Goal: Information Seeking & Learning: Learn about a topic

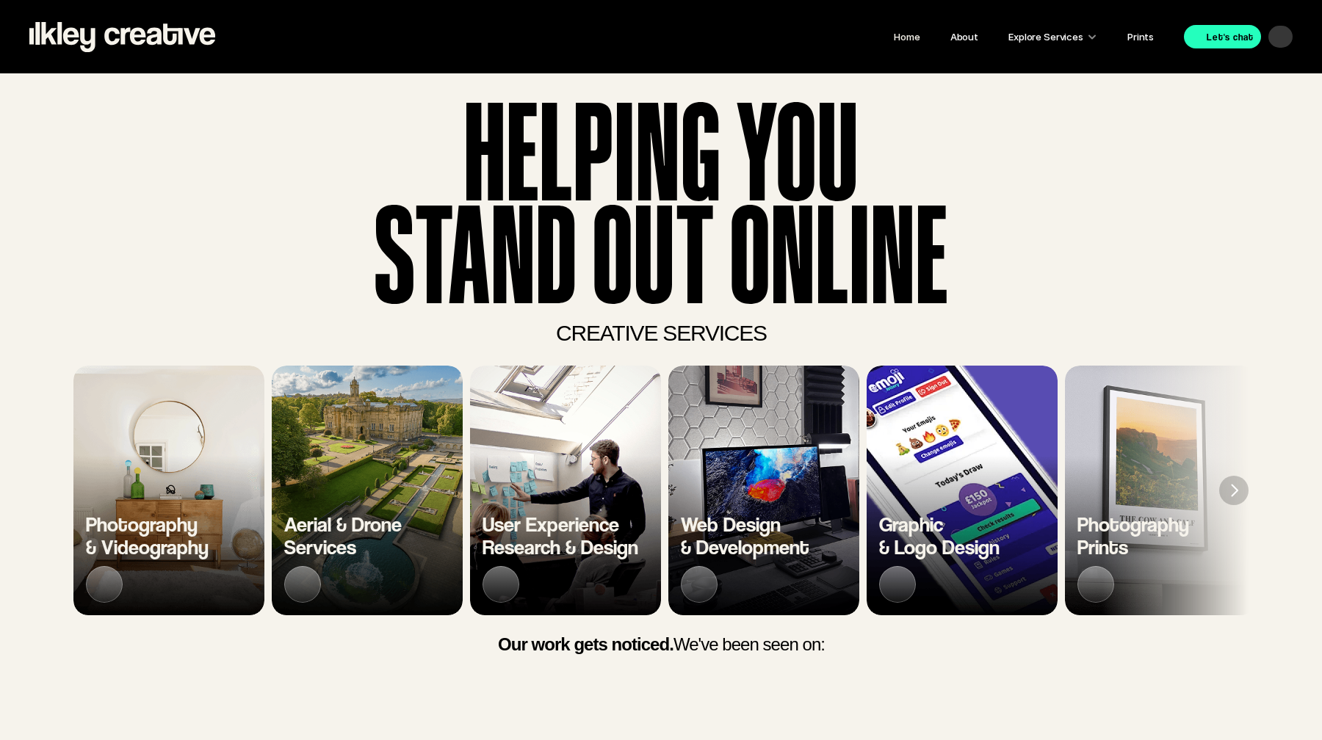
click at [68, 532] on header "HELPING YOU stand ouT ONLINE HELPING YOU stand ouT ONLINE HELPING YOU stand ouT…" at bounding box center [661, 417] width 1322 height 689
click at [139, 524] on span "Photography & Videography" at bounding box center [147, 536] width 123 height 48
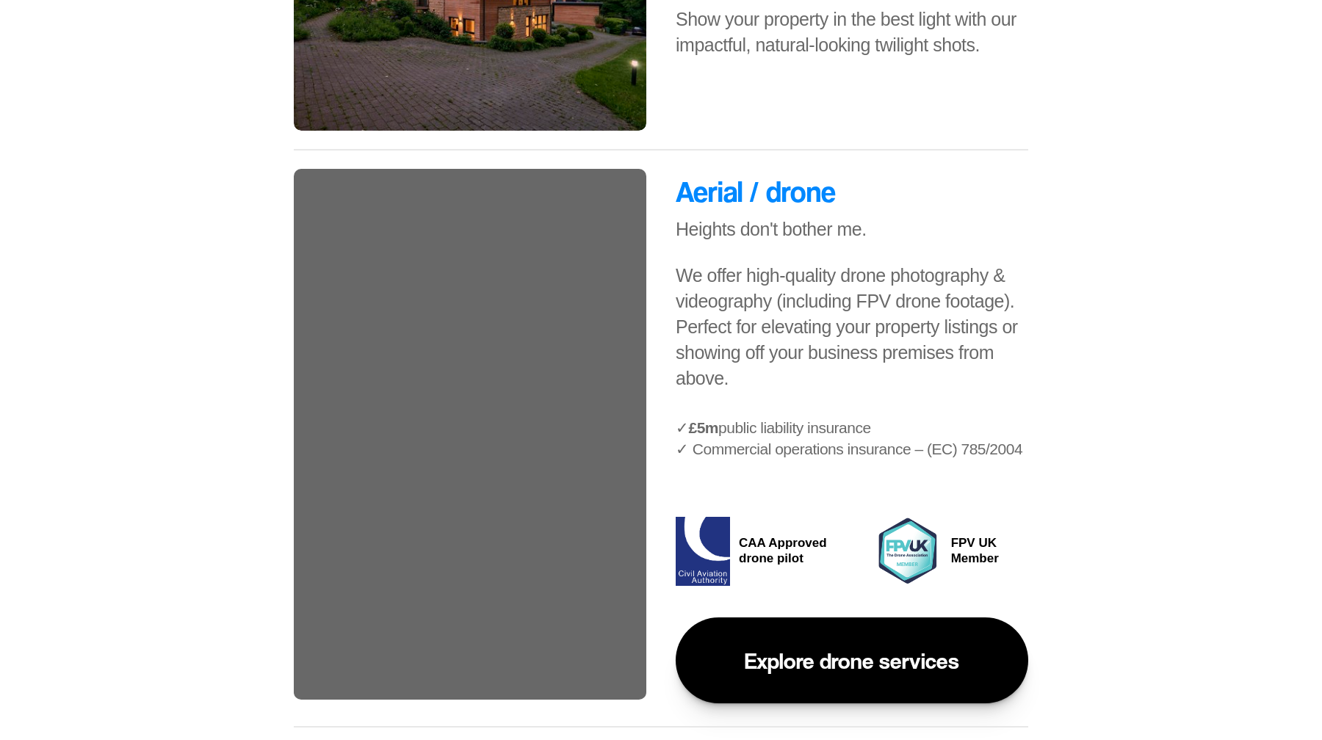
scroll to position [1730, 0]
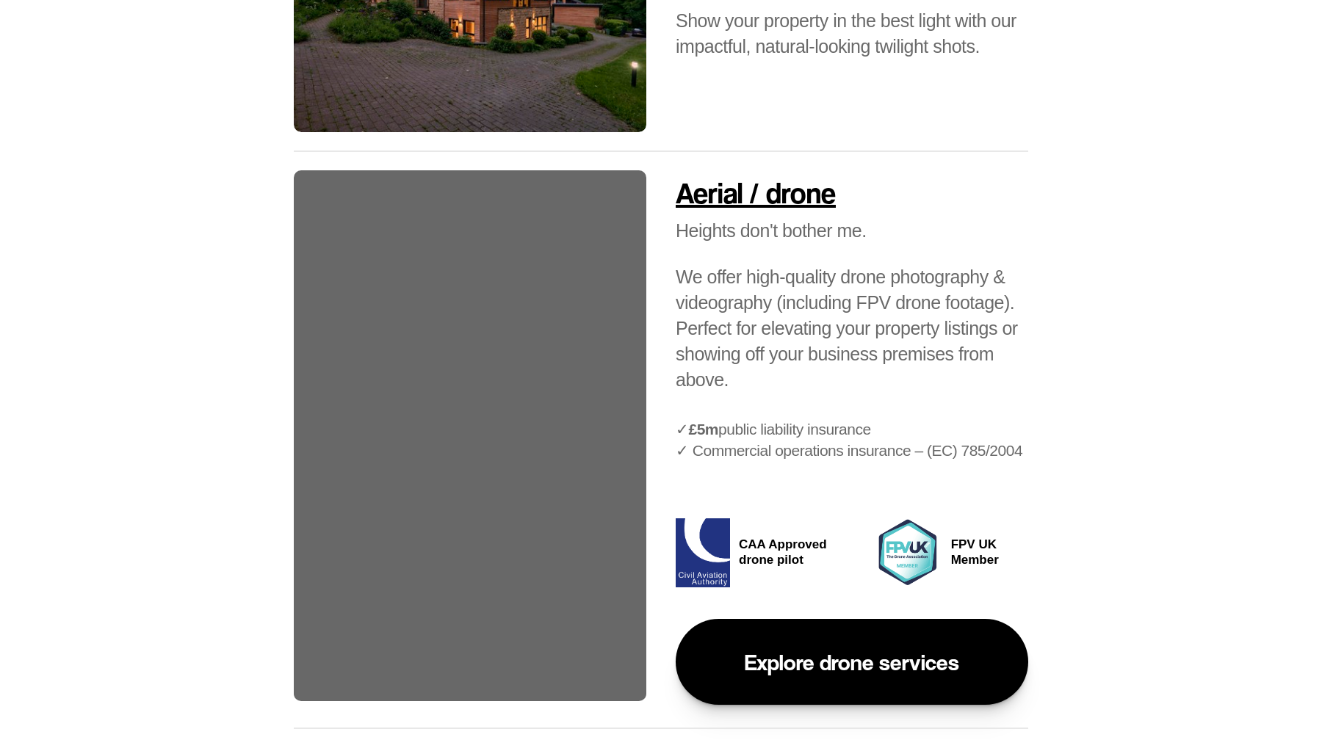
click at [866, 668] on p "Explore drone services" at bounding box center [852, 662] width 214 height 27
